Goal: Task Accomplishment & Management: Use online tool/utility

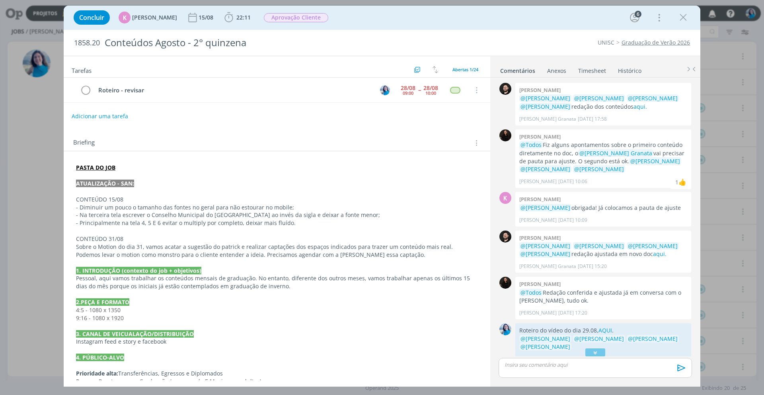
scroll to position [794, 0]
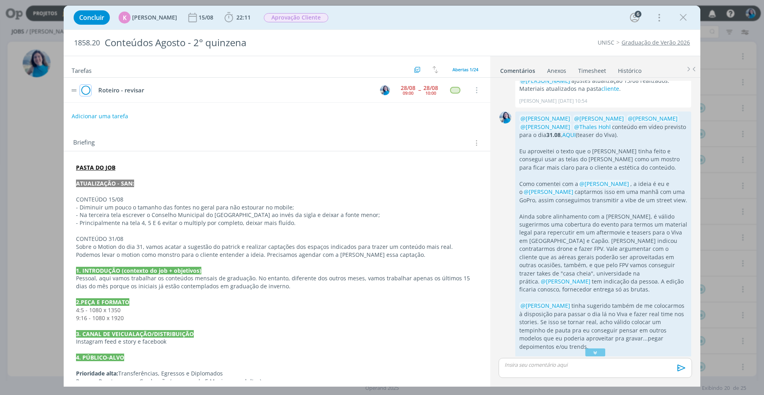
click at [89, 92] on icon "dialog" at bounding box center [85, 90] width 11 height 12
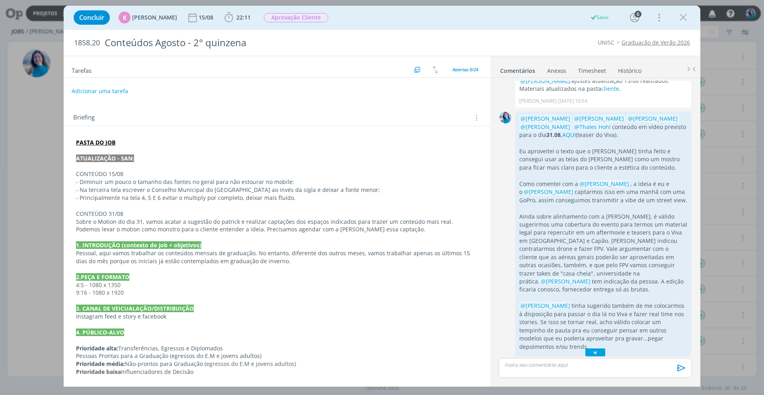
click at [595, 351] on icon "dialog" at bounding box center [595, 352] width 8 height 8
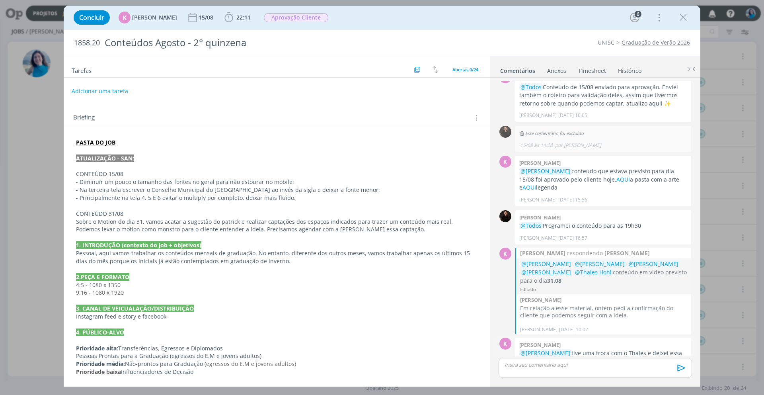
scroll to position [1117, 0]
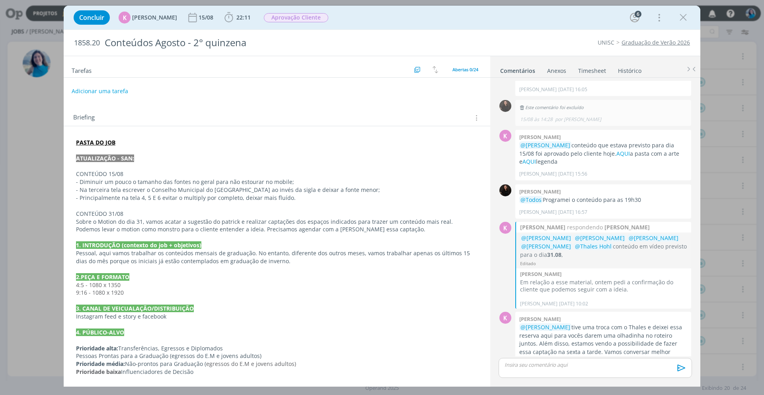
click at [603, 363] on p "dialog" at bounding box center [595, 364] width 181 height 7
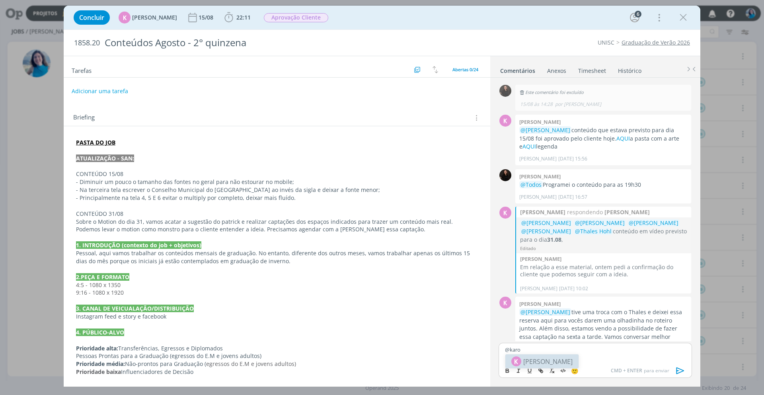
click at [567, 361] on li "K [PERSON_NAME]" at bounding box center [541, 361] width 73 height 14
click at [590, 375] on body "Projetos Jobs Propostas Produção [GEOGRAPHIC_DATA] Financeiro Cadastros Relatór…" at bounding box center [382, 197] width 764 height 395
click at [598, 349] on p "﻿ @ [PERSON_NAME] ﻿ @tha" at bounding box center [595, 349] width 181 height 7
click at [595, 375] on span "[PERSON_NAME]" at bounding box center [591, 374] width 49 height 9
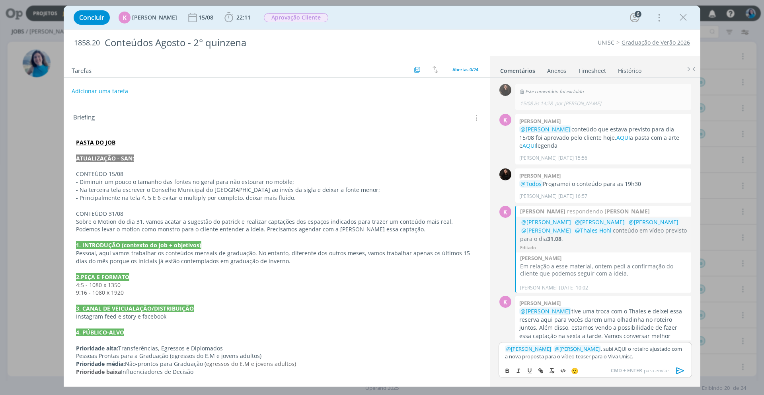
click at [605, 348] on p "﻿ @ [PERSON_NAME] ﻿ ﻿ @ [PERSON_NAME] ﻿ , subi AQUI o roteiro ajustado com a no…" at bounding box center [595, 352] width 181 height 15
click at [539, 369] on icon "dialog" at bounding box center [540, 370] width 6 height 6
paste input "[URL][DOMAIN_NAME]"
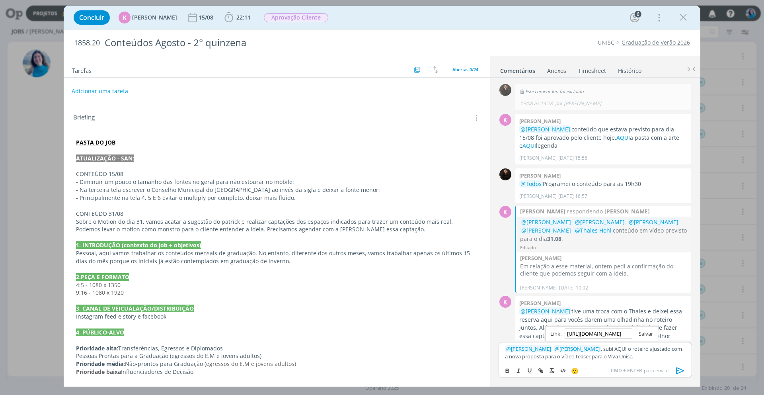
type input "[URL][DOMAIN_NAME]"
click at [649, 334] on link "dialog" at bounding box center [642, 333] width 21 height 7
click at [638, 356] on p "﻿ @ [PERSON_NAME] ﻿ ﻿ @ [PERSON_NAME] ﻿ , subi AQUI o roteiro ajustado com a no…" at bounding box center [595, 352] width 181 height 15
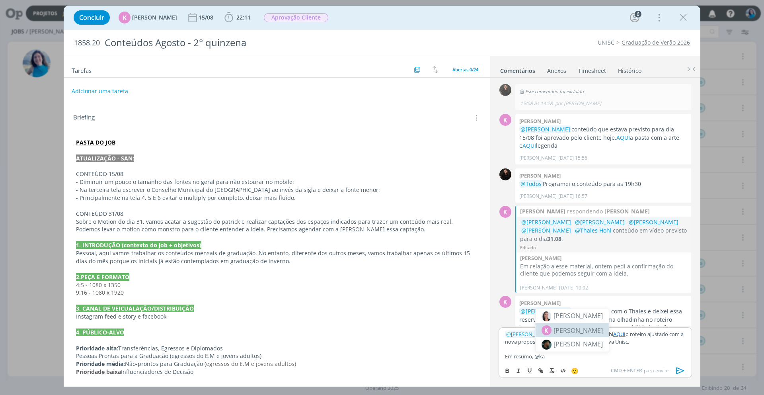
click at [599, 333] on div "K [PERSON_NAME]" at bounding box center [571, 330] width 61 height 10
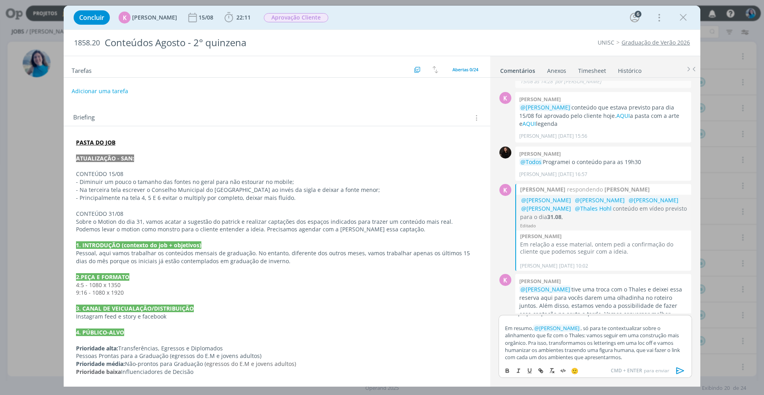
scroll to position [17, 0]
click at [610, 335] on p "Em resumo, ﻿ @ [PERSON_NAME] ﻿ , só para te contextualizar sobre o alinhamento …" at bounding box center [595, 341] width 181 height 37
click at [519, 343] on p "Em resumo, ﻿ @ [PERSON_NAME] ﻿ , só para te contextualizar sobre o alinhamento …" at bounding box center [595, 341] width 181 height 37
click at [645, 355] on p "Em resumo, ﻿ @ [PERSON_NAME] ﻿ , só para te contextualizar sobre o alinhamento …" at bounding box center [595, 341] width 181 height 37
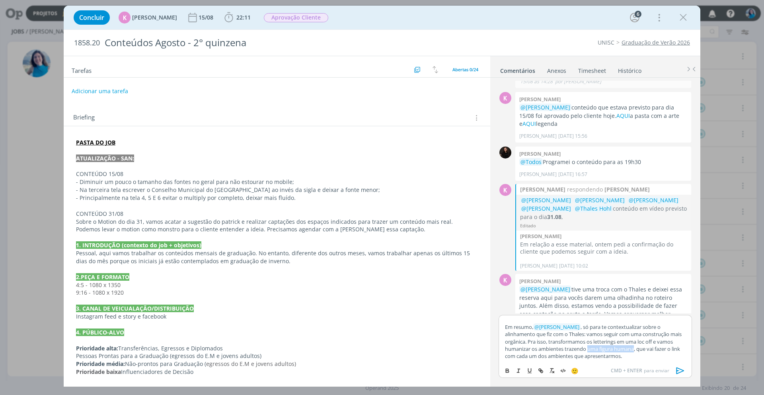
drag, startPoint x: 583, startPoint y: 349, endPoint x: 629, endPoint y: 348, distance: 46.6
click at [629, 348] on p "Em resumo, ﻿ @ [PERSON_NAME] ﻿ , só para te contextualizar sobre o alinhamento …" at bounding box center [595, 341] width 181 height 37
click at [655, 357] on p "Em resumo, ﻿ @ [PERSON_NAME] ﻿ , só para te contextualizar sobre o alinhamento …" at bounding box center [595, 341] width 181 height 37
click at [646, 358] on p "Em resumo, ﻿ @ [PERSON_NAME] ﻿ , só para te contextualizar sobre o alinhamento …" at bounding box center [595, 341] width 181 height 37
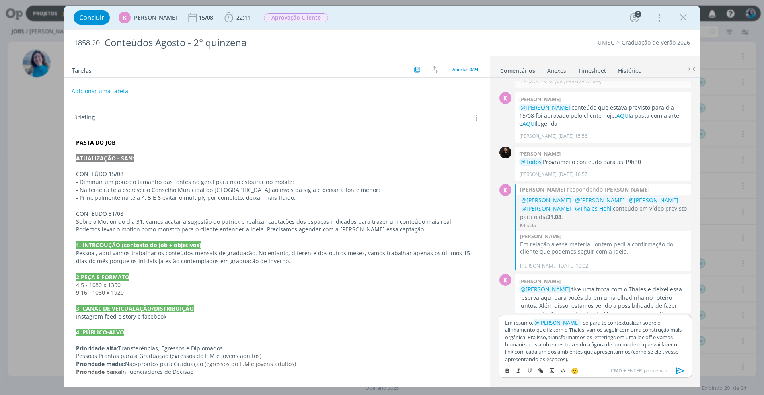
click at [666, 351] on p "Em resumo, ﻿ @ [PERSON_NAME] ﻿ , só para te contextualizar sobre o alinhamento …" at bounding box center [595, 341] width 181 height 44
click at [520, 360] on p "Em resumo, ﻿ @ [PERSON_NAME] ﻿ , só para te contextualizar sobre o alinhamento …" at bounding box center [595, 341] width 181 height 44
click at [679, 369] on icon "dialog" at bounding box center [680, 370] width 8 height 7
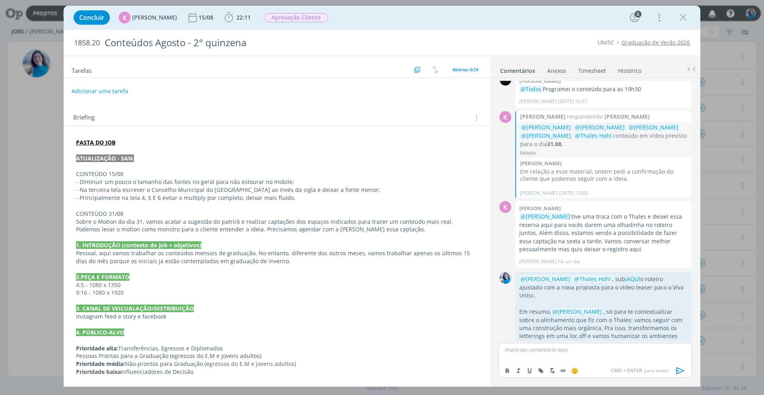
scroll to position [1235, 0]
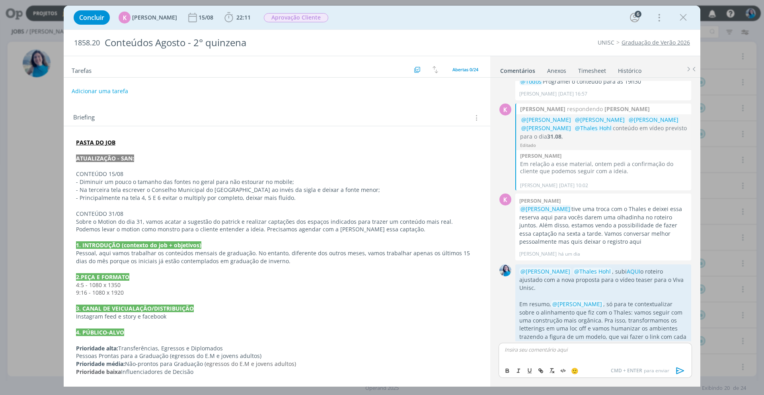
click at [460, 112] on div "Briefing Briefings Predefinidos Versões do Briefing Ver Briefing do Projeto" at bounding box center [277, 115] width 426 height 21
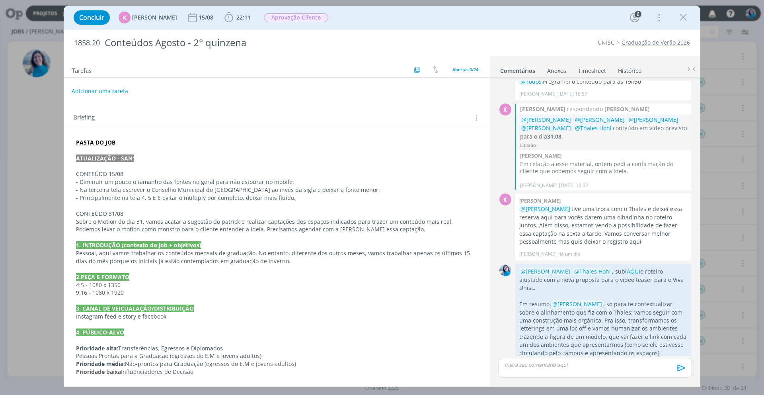
scroll to position [1220, 0]
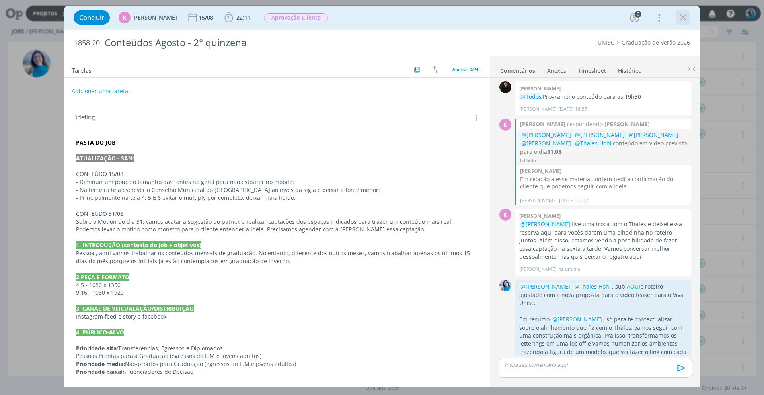
click at [683, 18] on icon "dialog" at bounding box center [683, 18] width 12 height 12
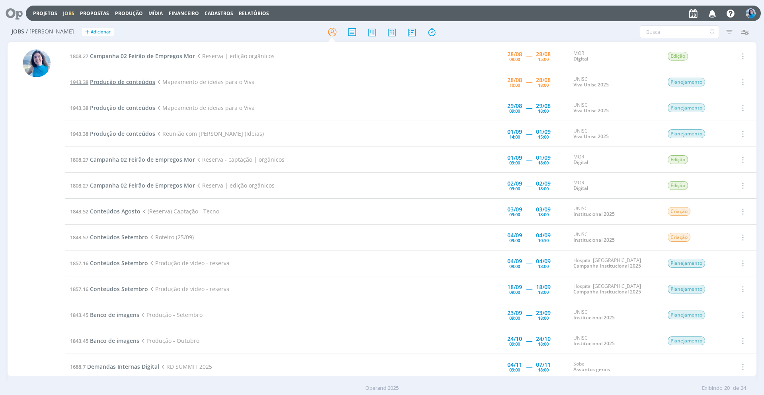
click at [145, 83] on span "Produção de conteúdos" at bounding box center [122, 82] width 65 height 8
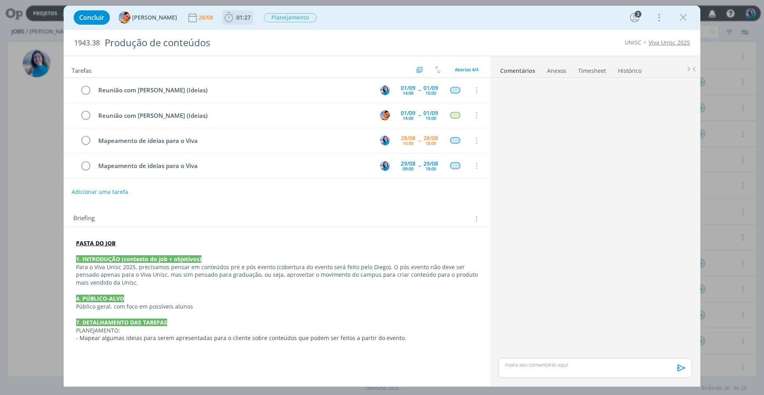
click at [236, 20] on span "01:27" at bounding box center [243, 18] width 14 height 8
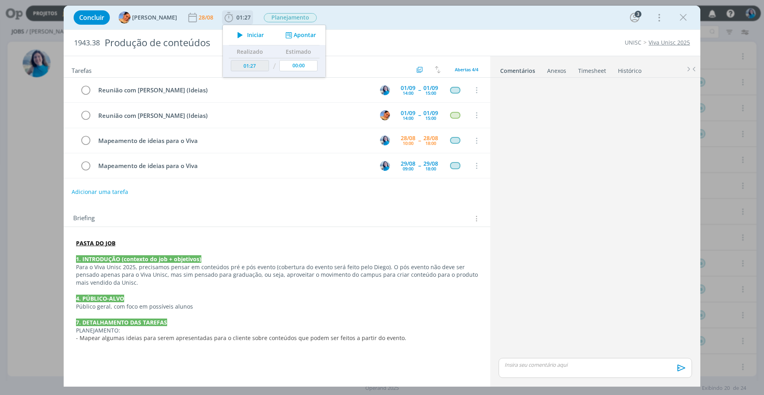
click at [235, 33] on icon "dialog" at bounding box center [240, 35] width 14 height 10
click at [593, 71] on link "Timesheet" at bounding box center [592, 69] width 29 height 12
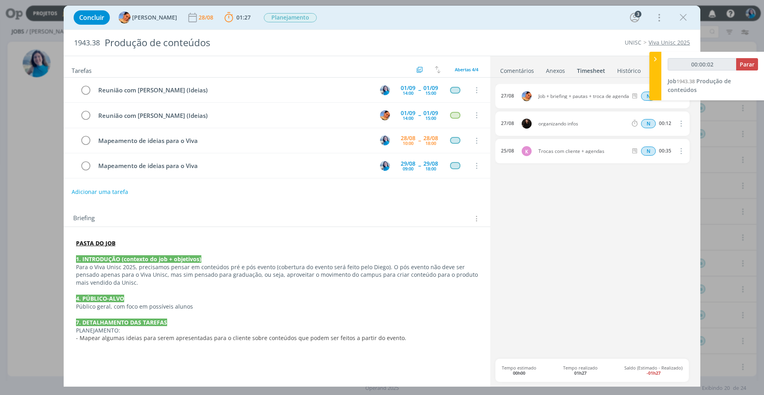
type input "00:00:03"
click at [657, 58] on icon at bounding box center [655, 59] width 8 height 8
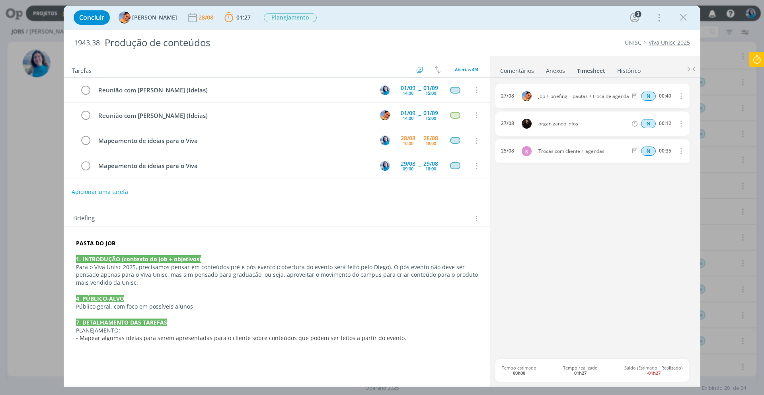
click at [508, 70] on link "Comentários" at bounding box center [517, 69] width 35 height 12
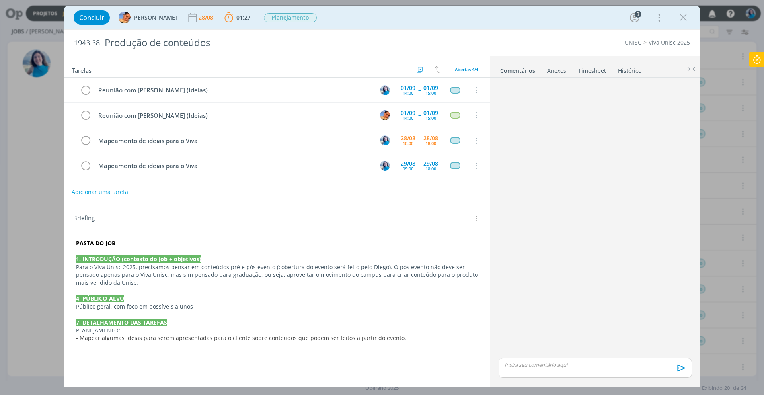
click at [667, 44] on link "Viva Unisc 2025" at bounding box center [668, 43] width 41 height 8
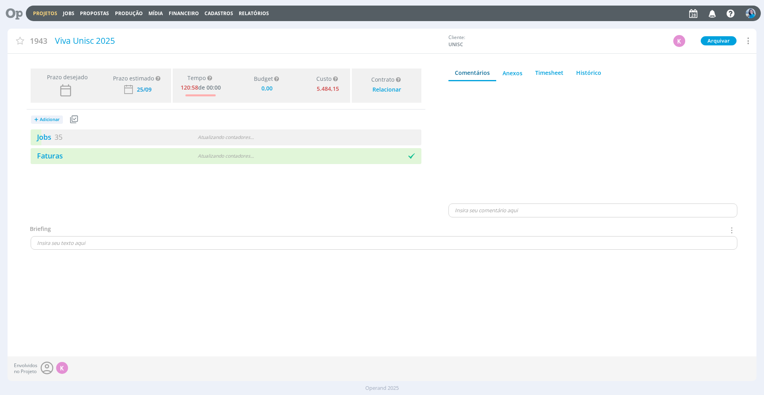
type input "0,00"
click at [46, 137] on link "Jobs 35" at bounding box center [47, 137] width 32 height 10
